Goal: Task Accomplishment & Management: Manage account settings

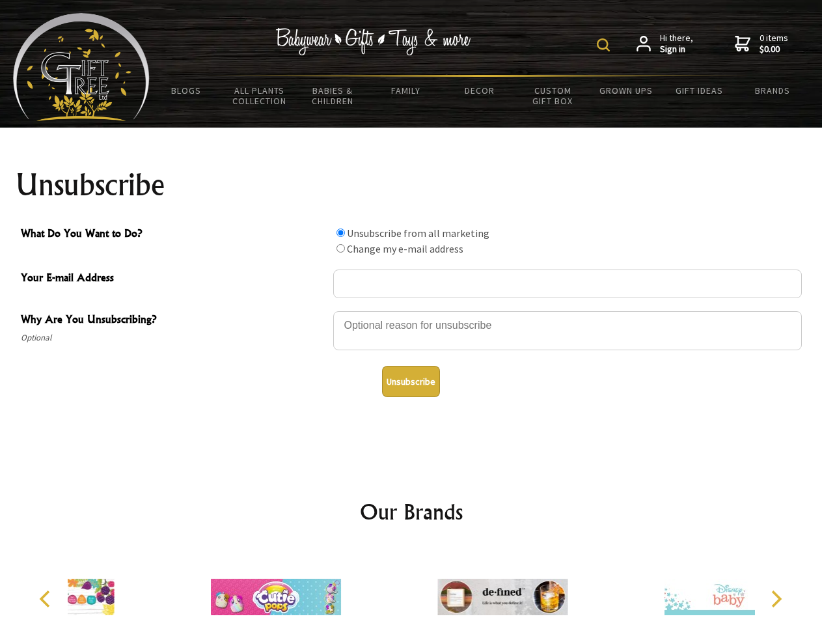
click at [605, 45] on img at bounding box center [603, 44] width 13 height 13
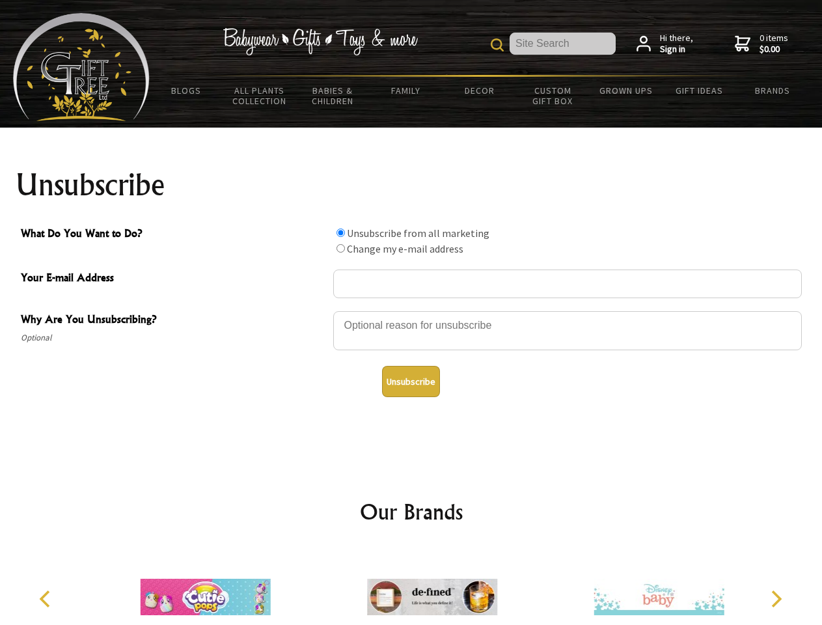
click at [411, 310] on div at bounding box center [567, 333] width 469 height 46
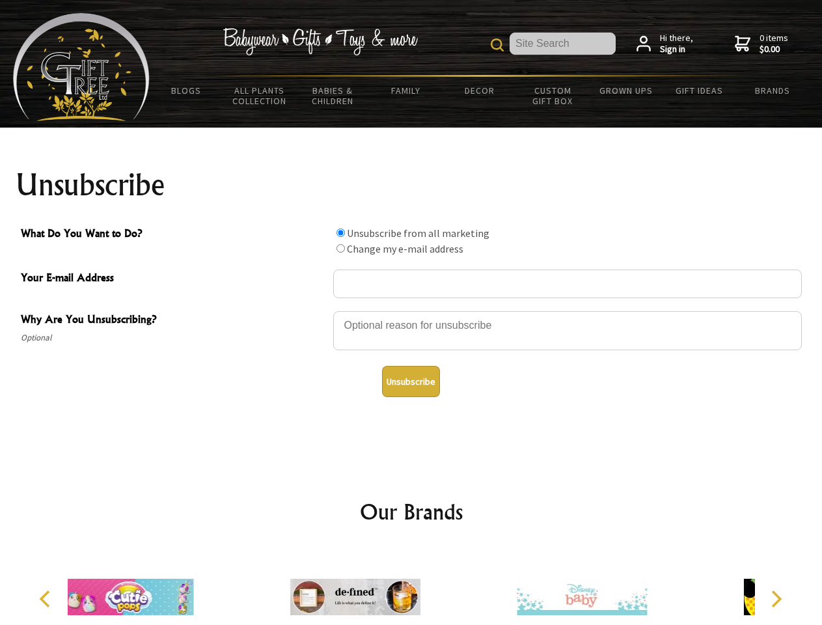
click at [340, 232] on input "What Do You Want to Do?" at bounding box center [341, 232] width 8 height 8
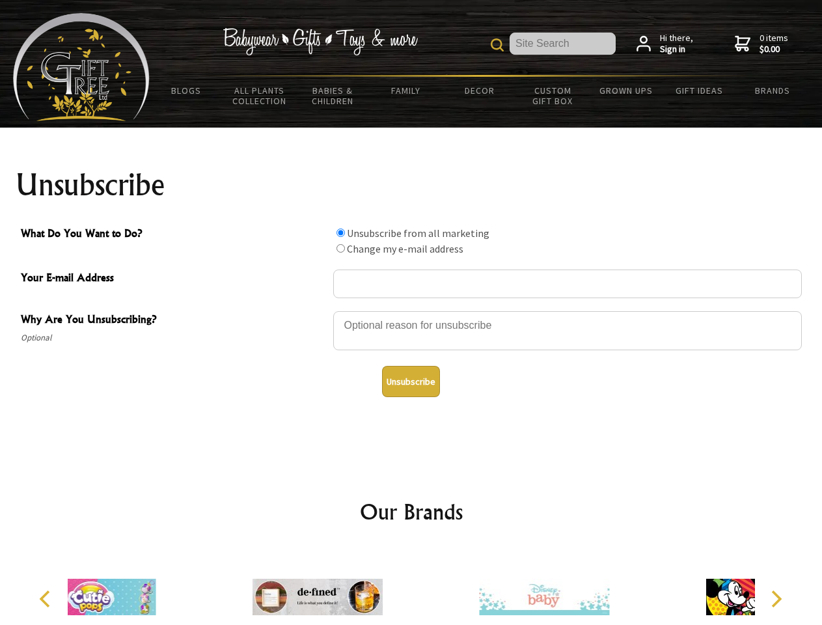
click at [340, 248] on input "What Do You Want to Do?" at bounding box center [341, 248] width 8 height 8
radio input "true"
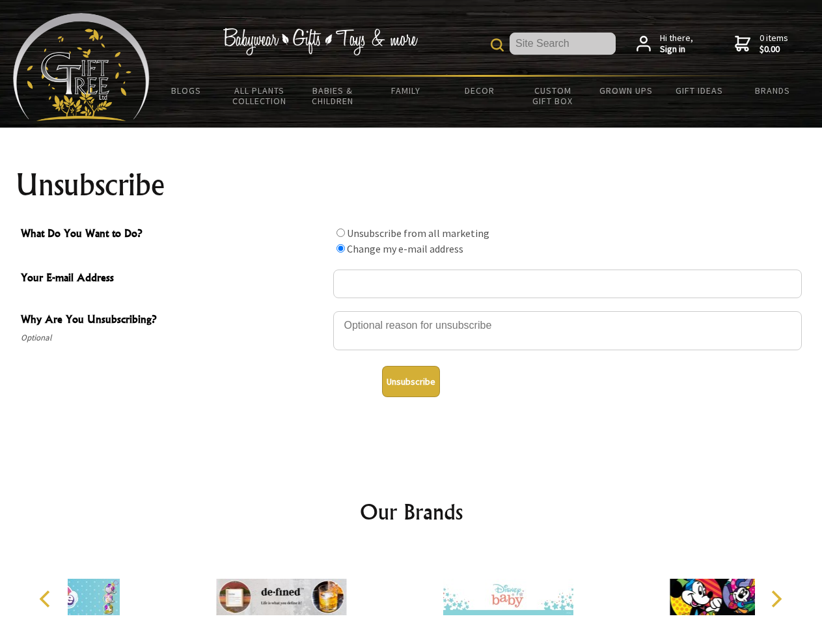
click at [411, 381] on button "Unsubscribe" at bounding box center [411, 381] width 58 height 31
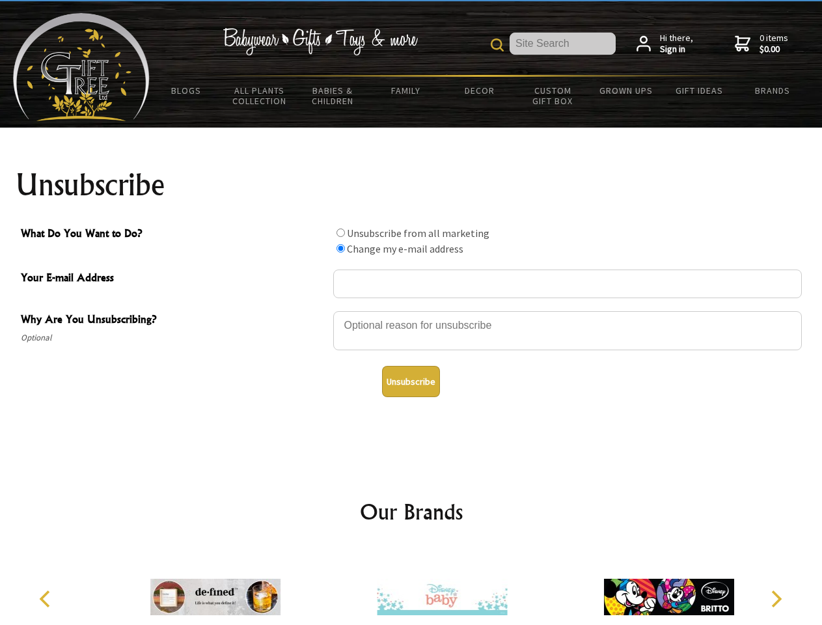
click at [411, 586] on img at bounding box center [442, 597] width 130 height 98
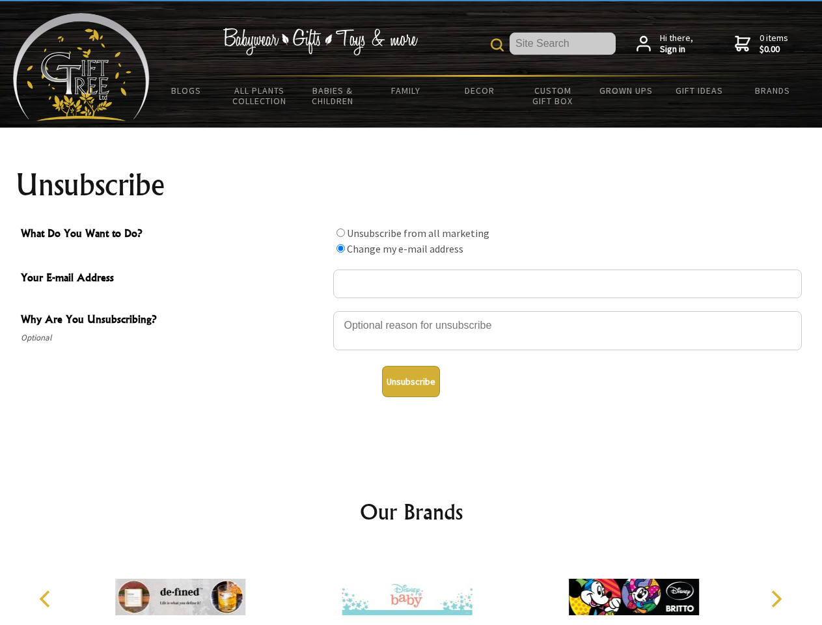
click at [47, 599] on icon "Previous" at bounding box center [46, 598] width 17 height 17
click at [776, 599] on icon "Next" at bounding box center [775, 598] width 17 height 17
